Goal: Information Seeking & Learning: Check status

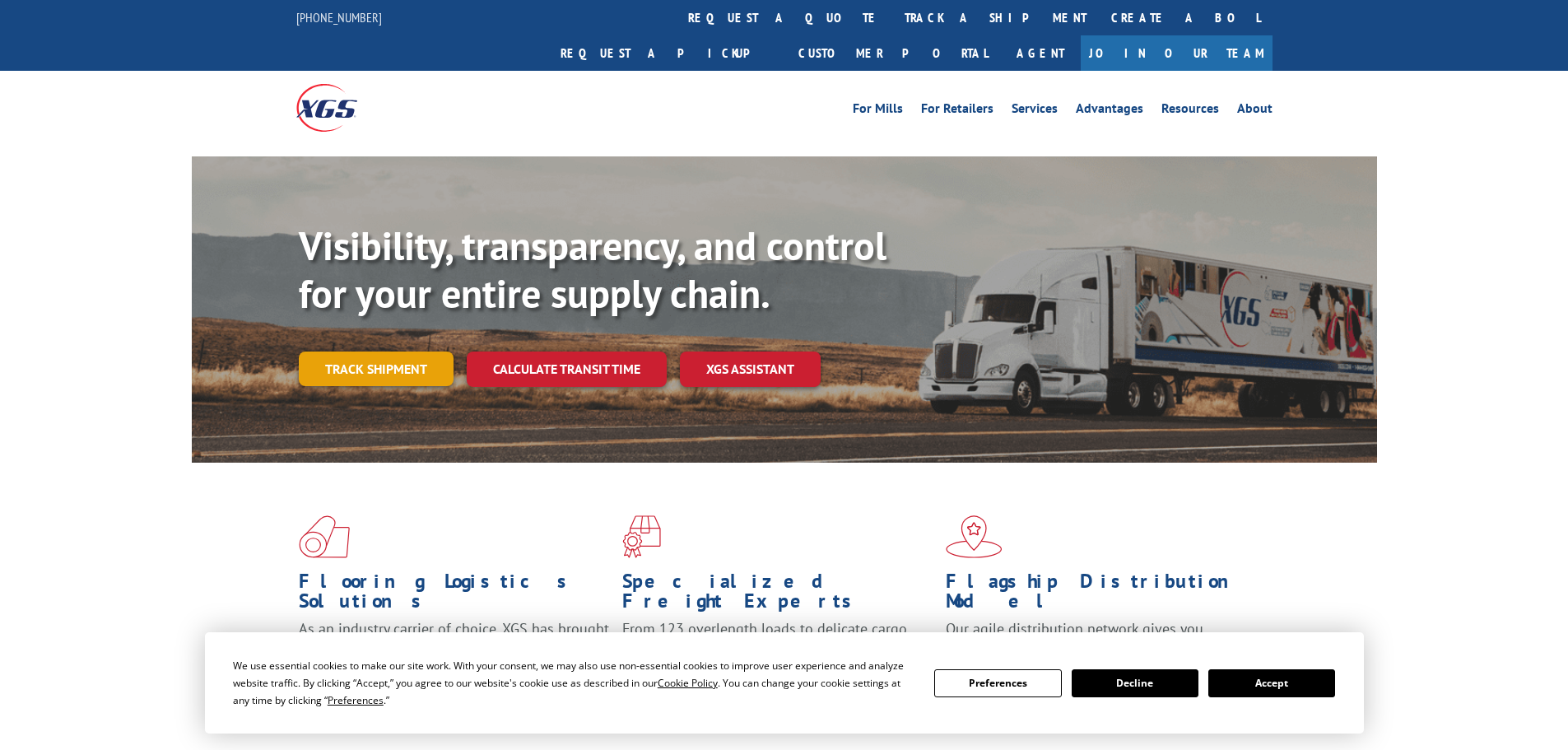
click at [380, 352] on link "Track shipment" at bounding box center [376, 369] width 155 height 35
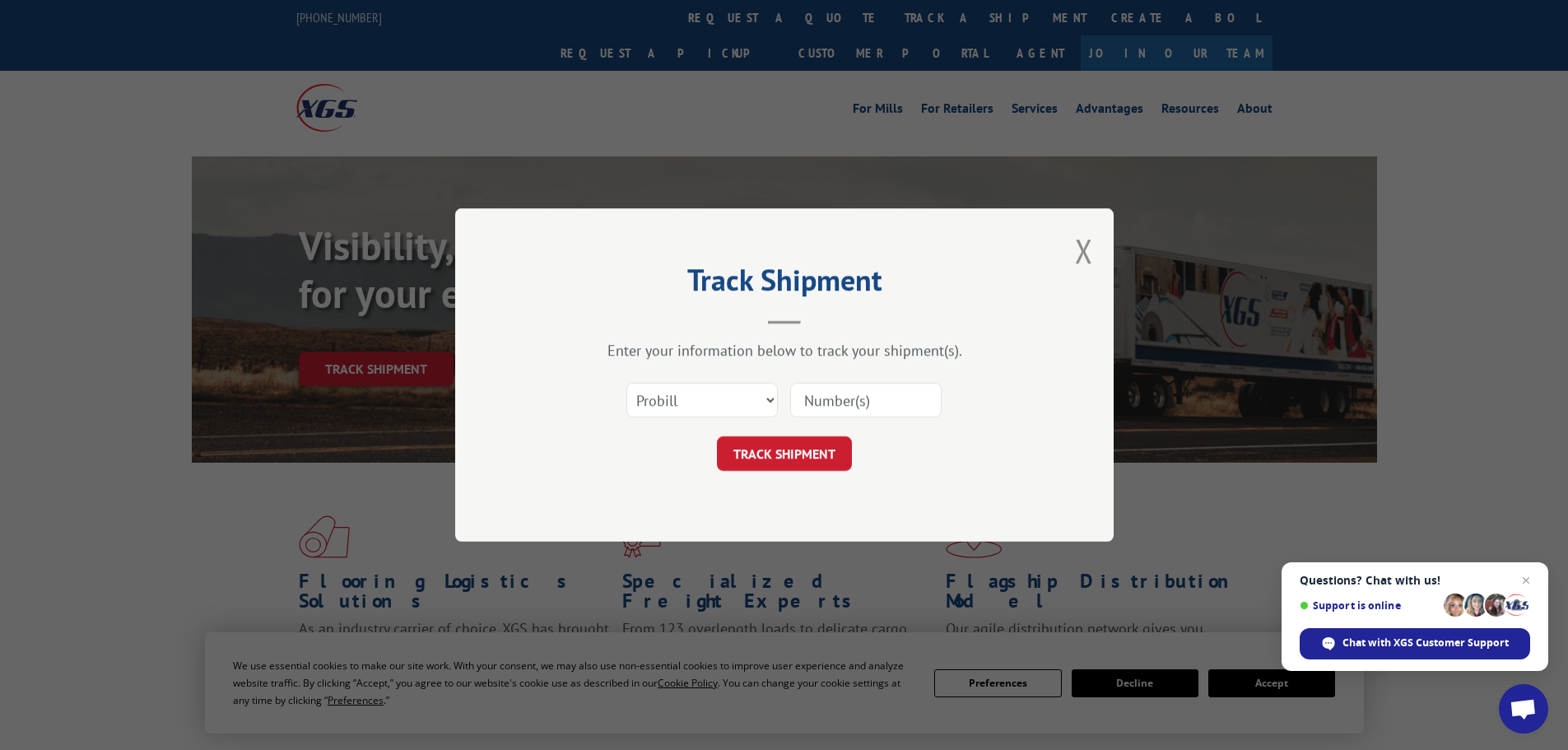
paste input "6025810"
type input "6025810"
click at [781, 462] on button "TRACK SHIPMENT" at bounding box center [784, 454] width 135 height 35
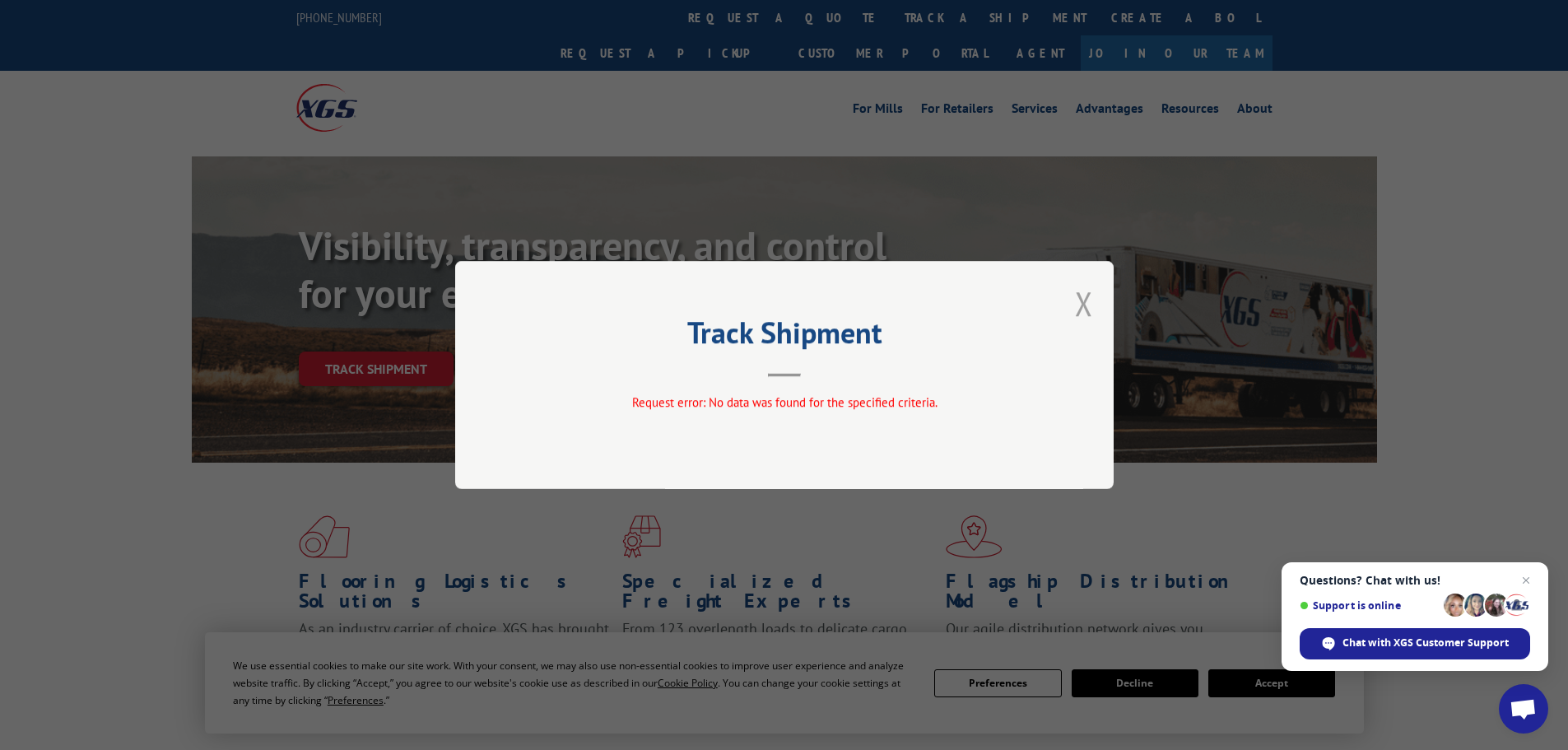
click at [1080, 303] on button "Close modal" at bounding box center [1084, 302] width 18 height 43
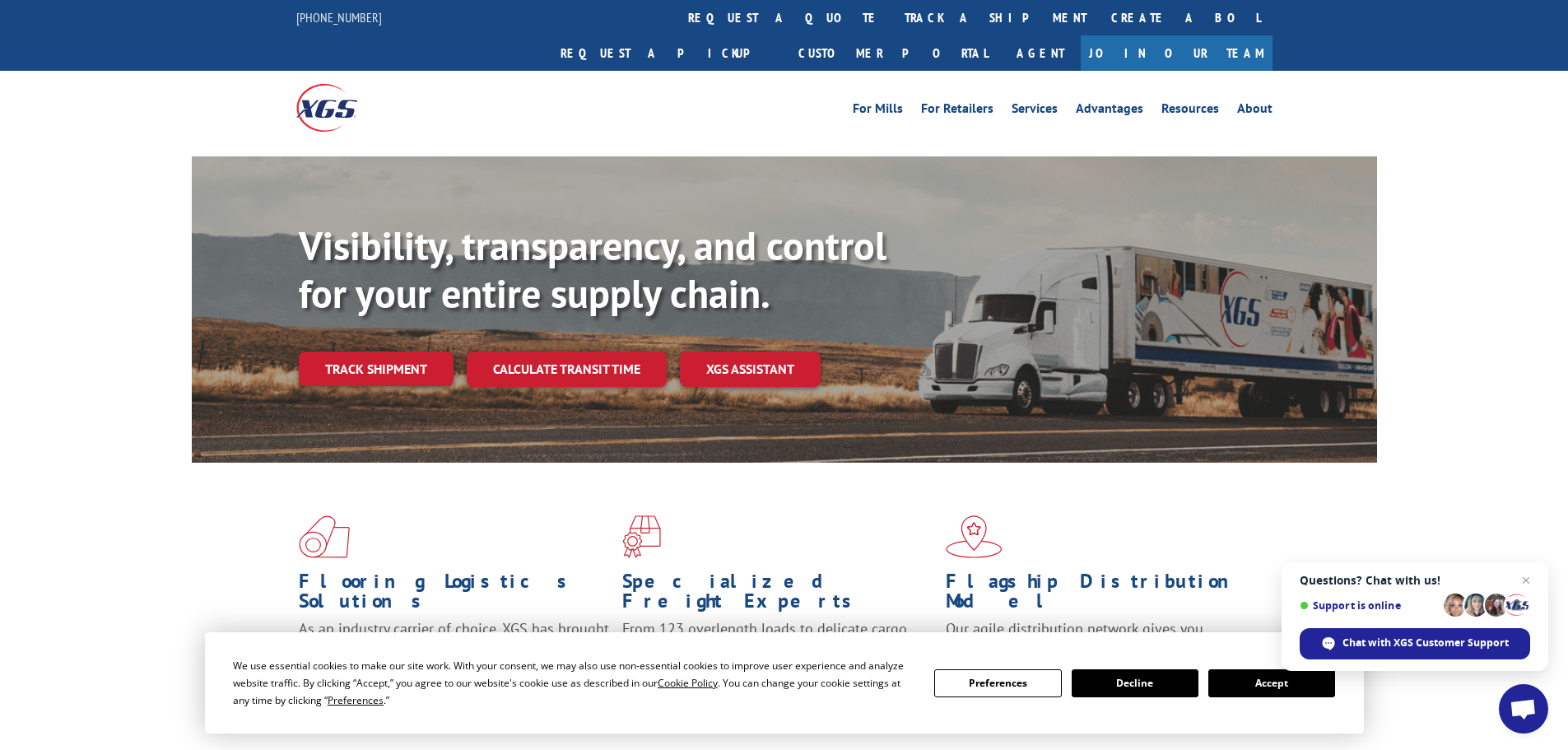
drag, startPoint x: 380, startPoint y: 337, endPoint x: 473, endPoint y: 358, distance: 95.3
click at [380, 352] on link "Track shipment" at bounding box center [376, 369] width 155 height 35
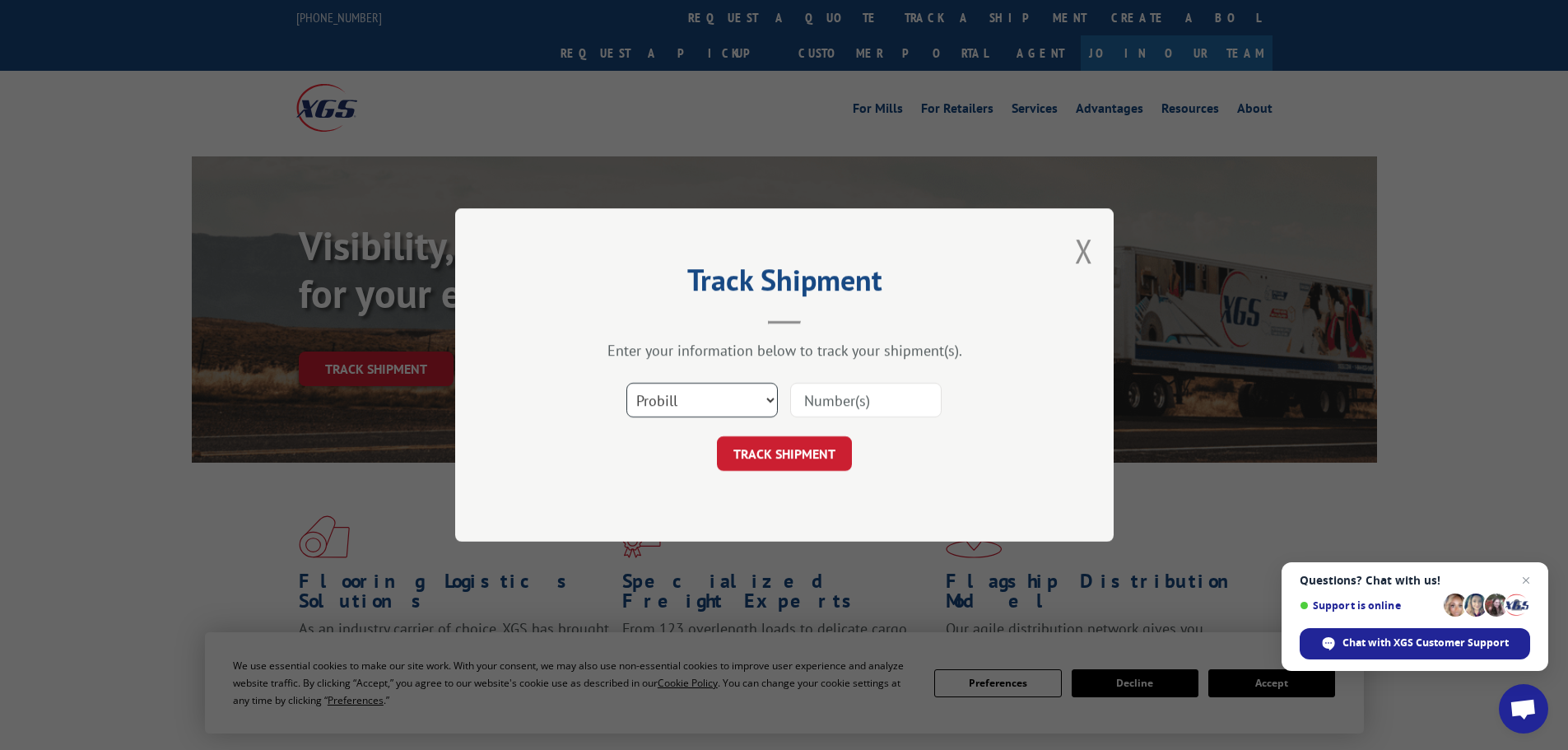
click at [724, 389] on select "Select category... Probill BOL PO" at bounding box center [702, 400] width 151 height 35
paste input "17607352"
type input "17607352"
click at [792, 454] on button "TRACK SHIPMENT" at bounding box center [784, 454] width 135 height 35
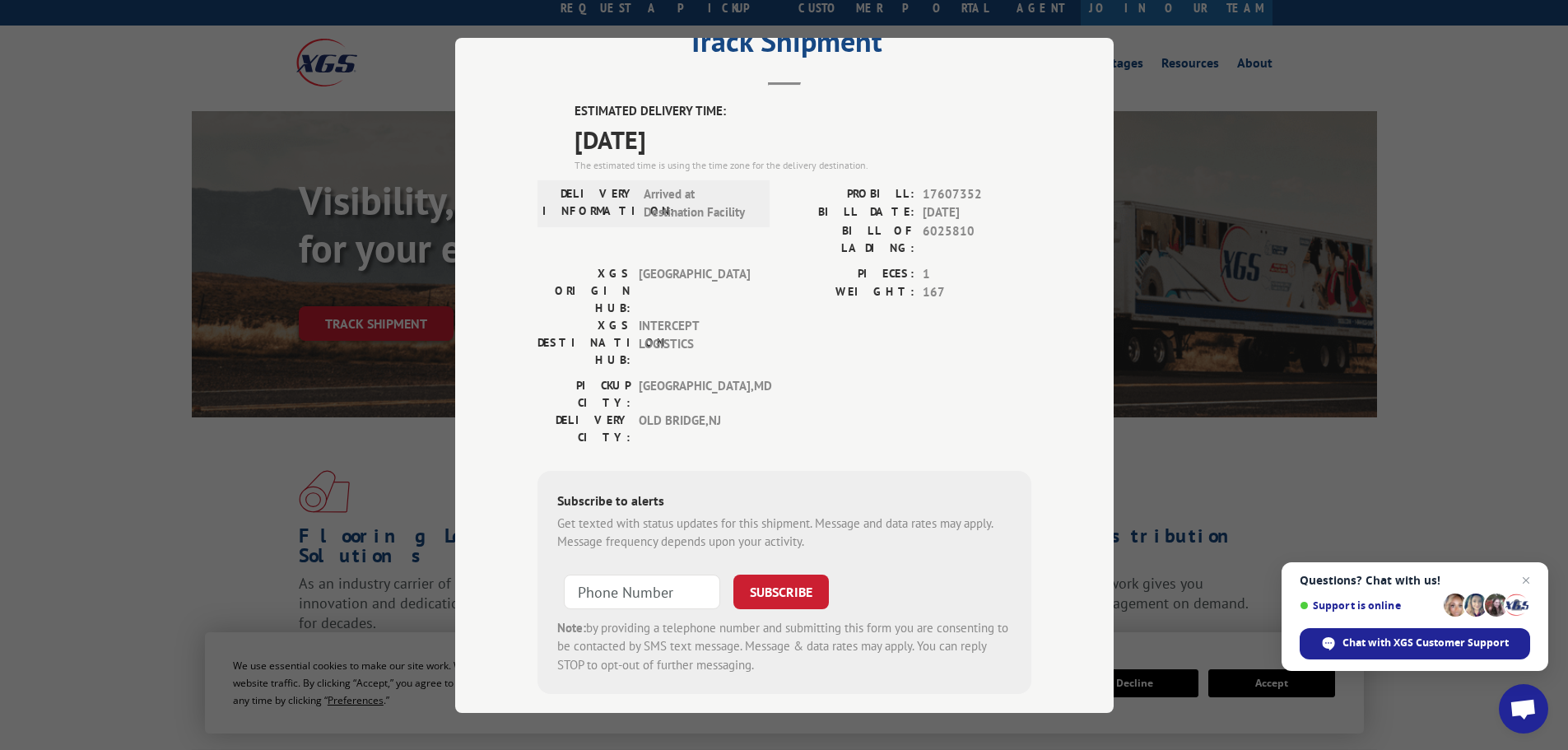
scroll to position [82, 0]
